Goal: Navigation & Orientation: Find specific page/section

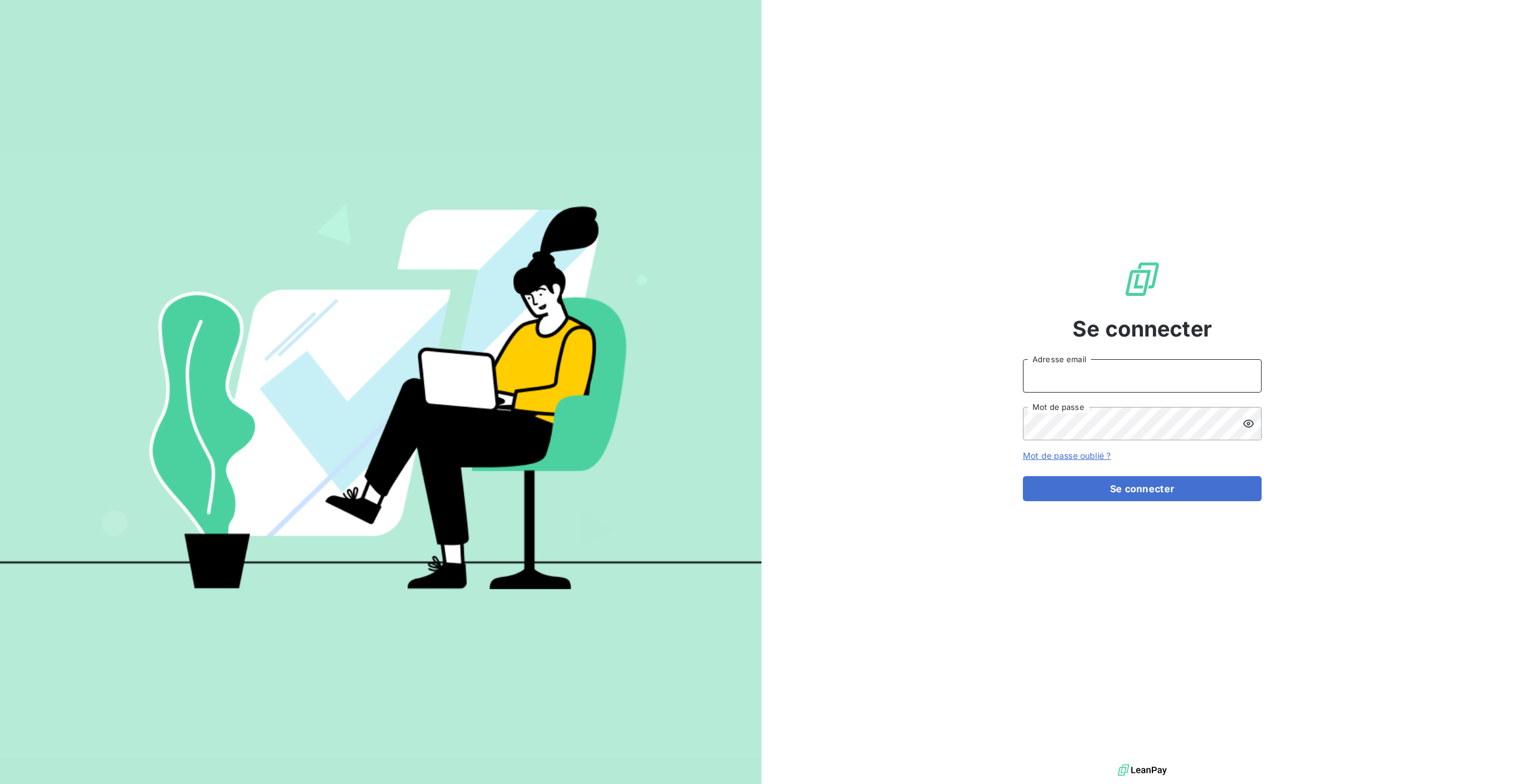
type input "[EMAIL_ADDRESS][DOMAIN_NAME]"
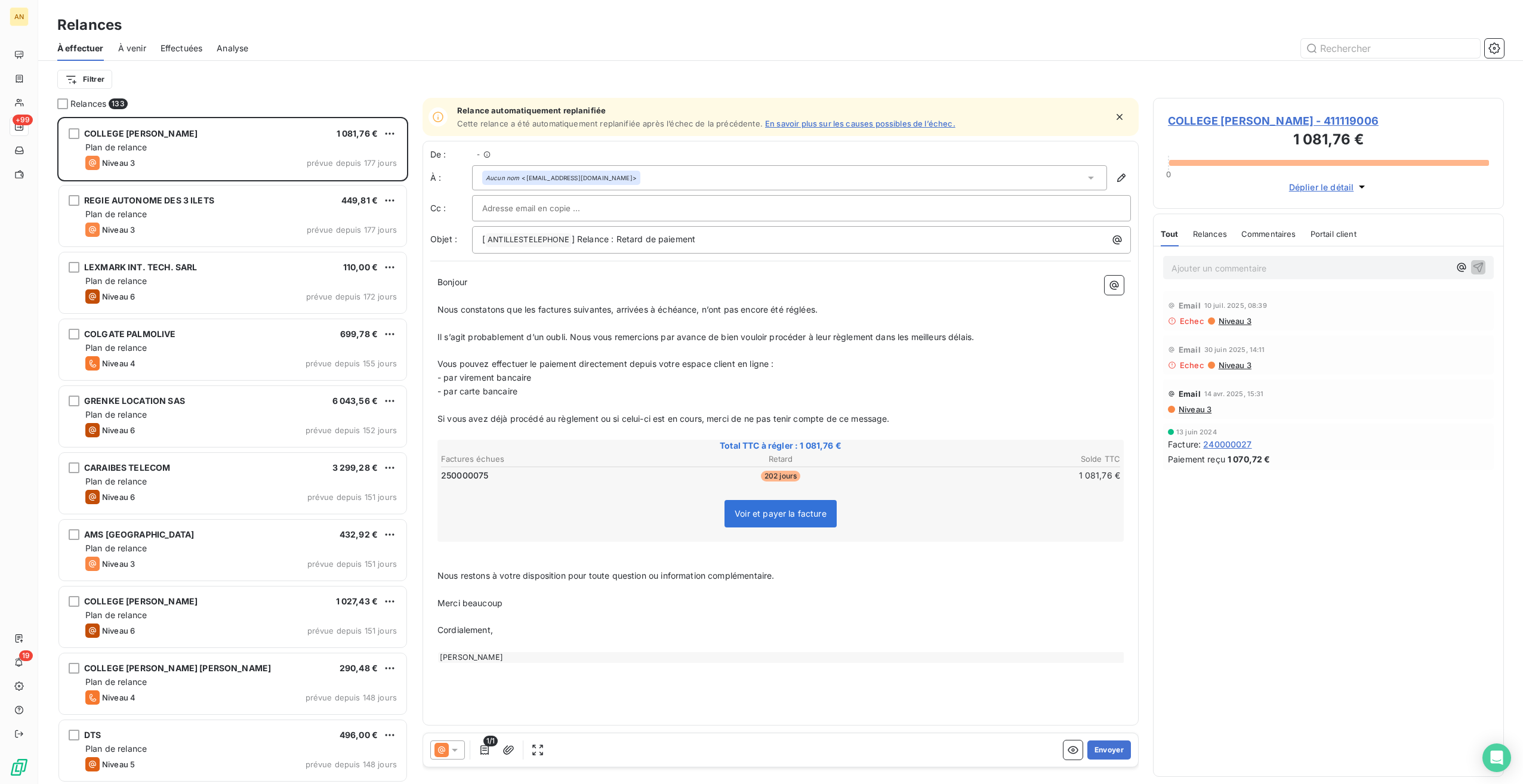
scroll to position [658, 341]
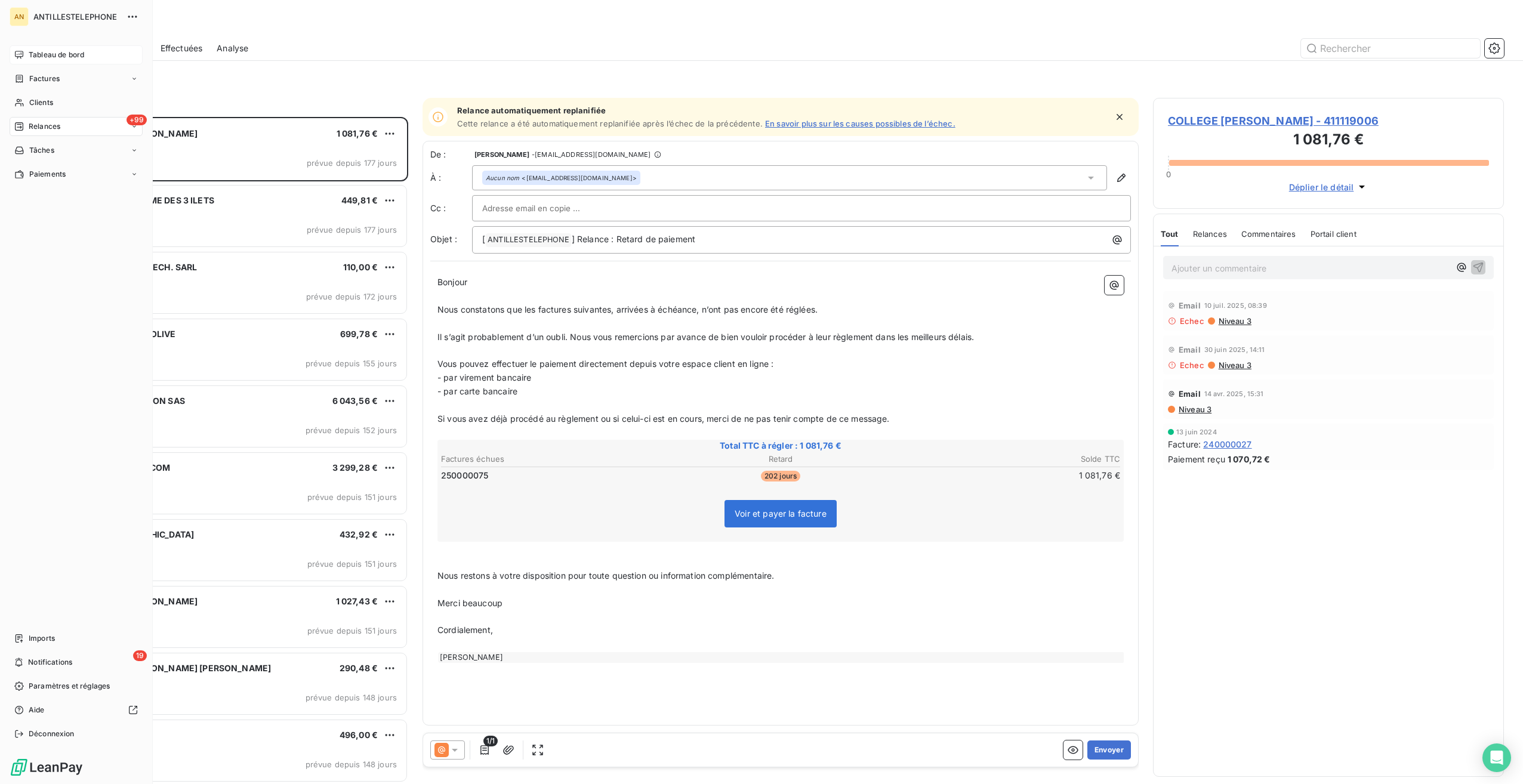
click at [27, 52] on div "Tableau de bord" at bounding box center [76, 54] width 133 height 19
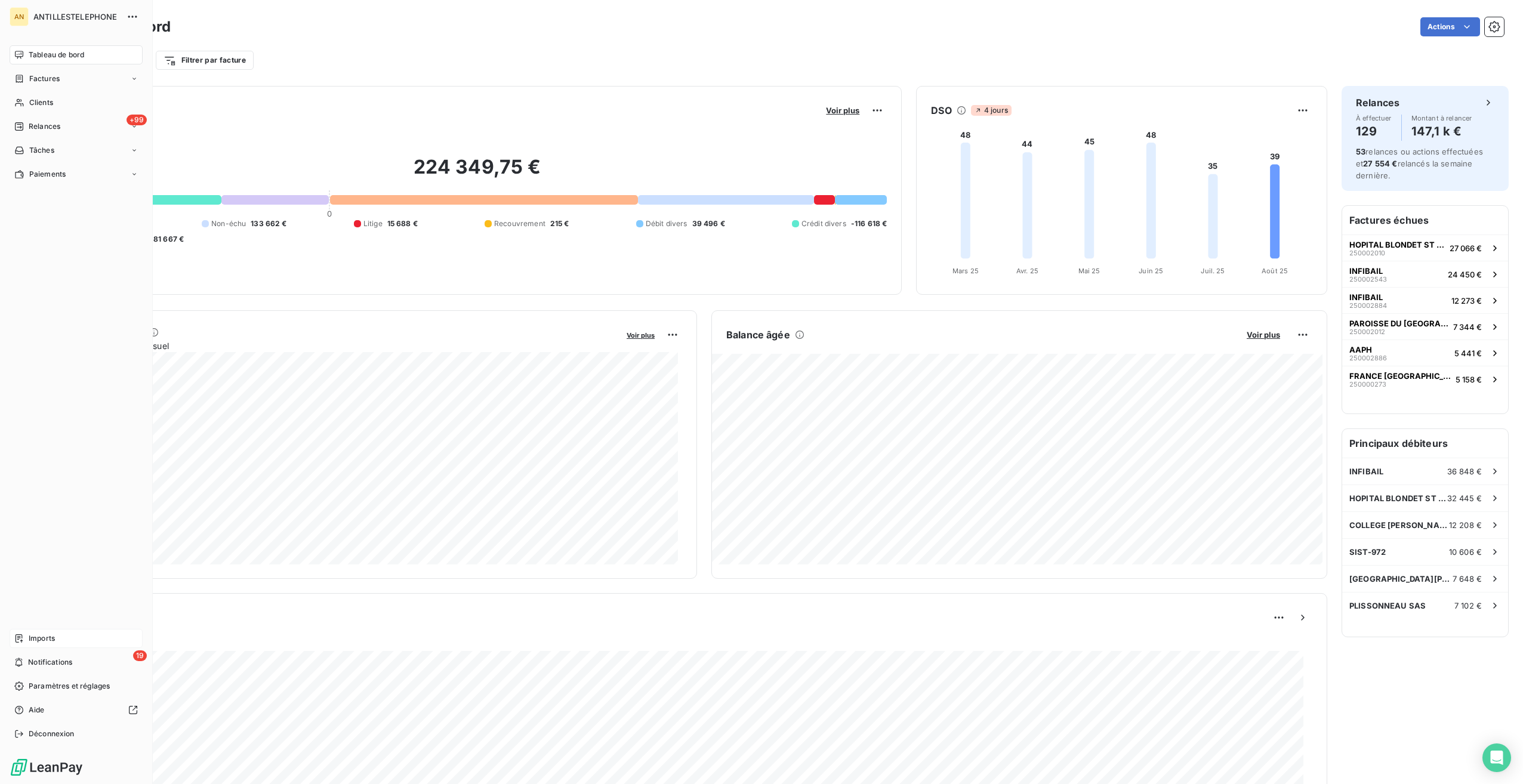
click at [27, 636] on div "Imports" at bounding box center [76, 638] width 133 height 19
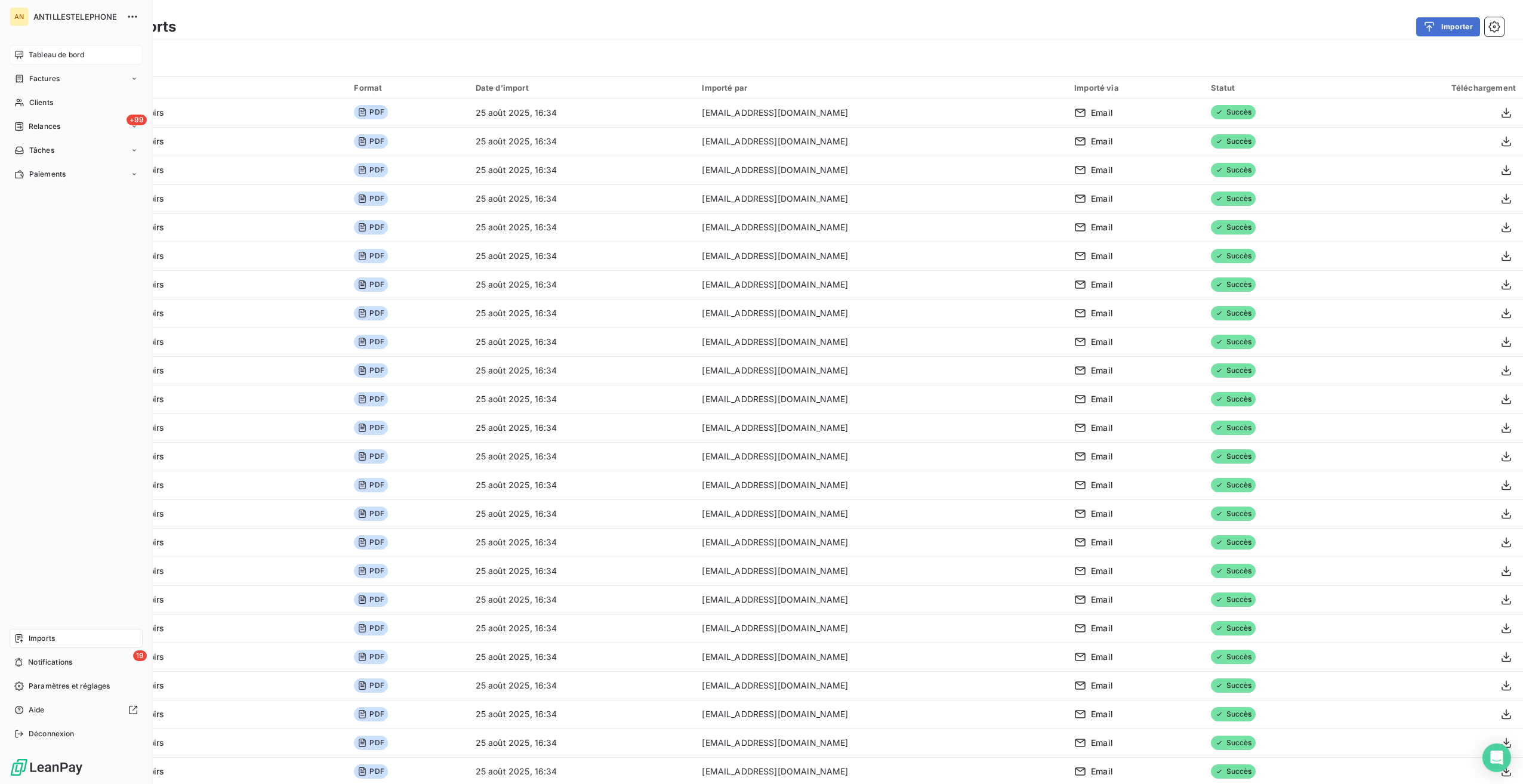
click at [18, 52] on icon at bounding box center [19, 54] width 9 height 9
